Goal: Information Seeking & Learning: Learn about a topic

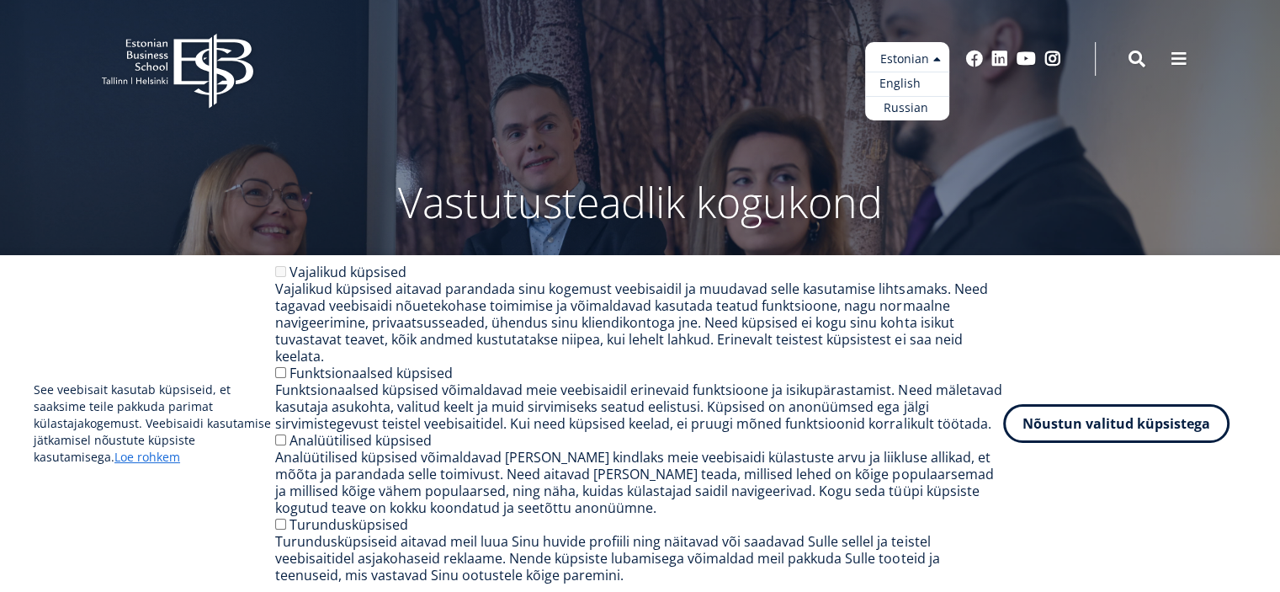
click at [904, 77] on link "English" at bounding box center [907, 84] width 84 height 24
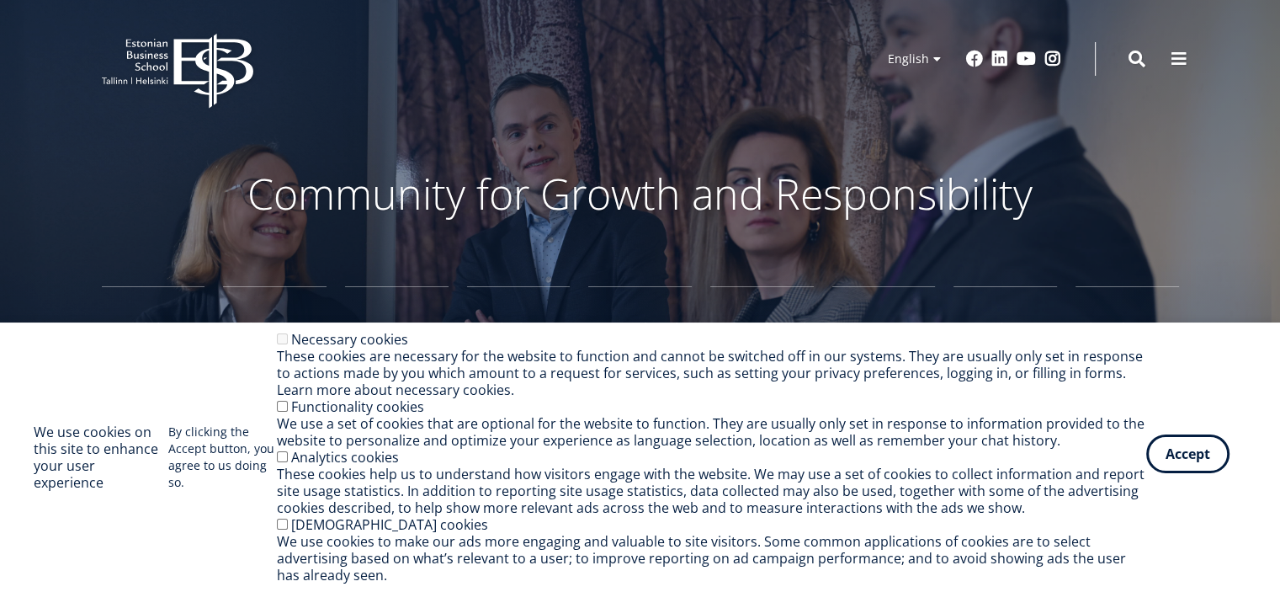
click at [1186, 444] on button "Accept" at bounding box center [1187, 453] width 83 height 39
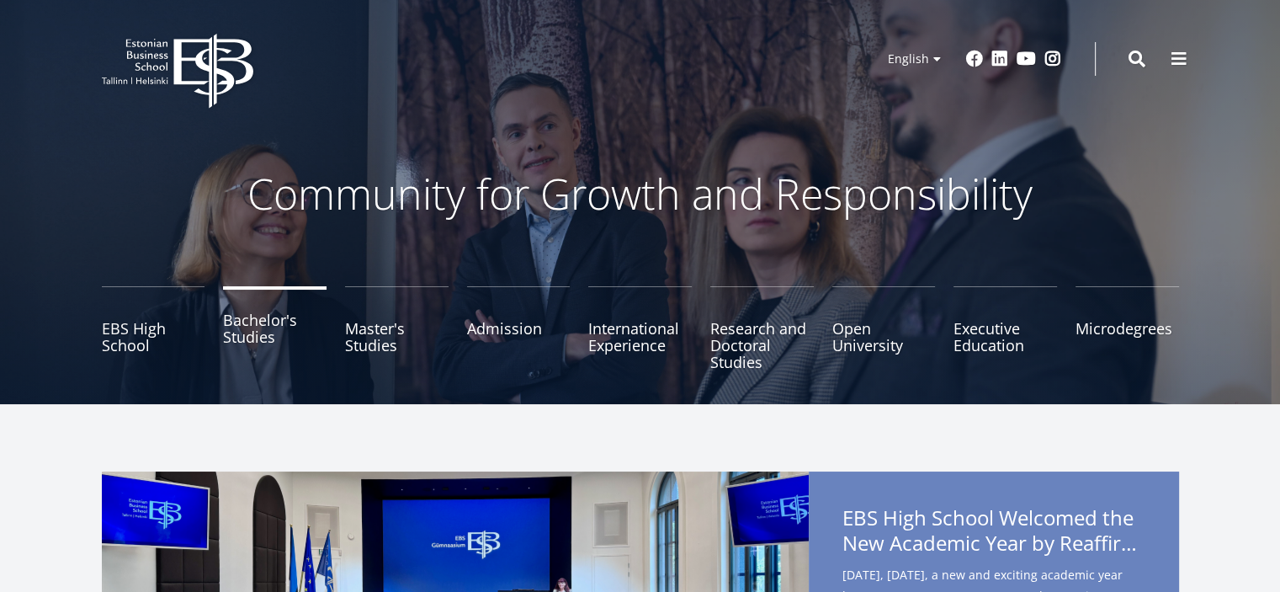
click at [231, 334] on link "Bachelor's Studies" at bounding box center [275, 328] width 104 height 84
click at [625, 336] on link "International Experience" at bounding box center [640, 328] width 104 height 84
